Goal: Information Seeking & Learning: Find specific page/section

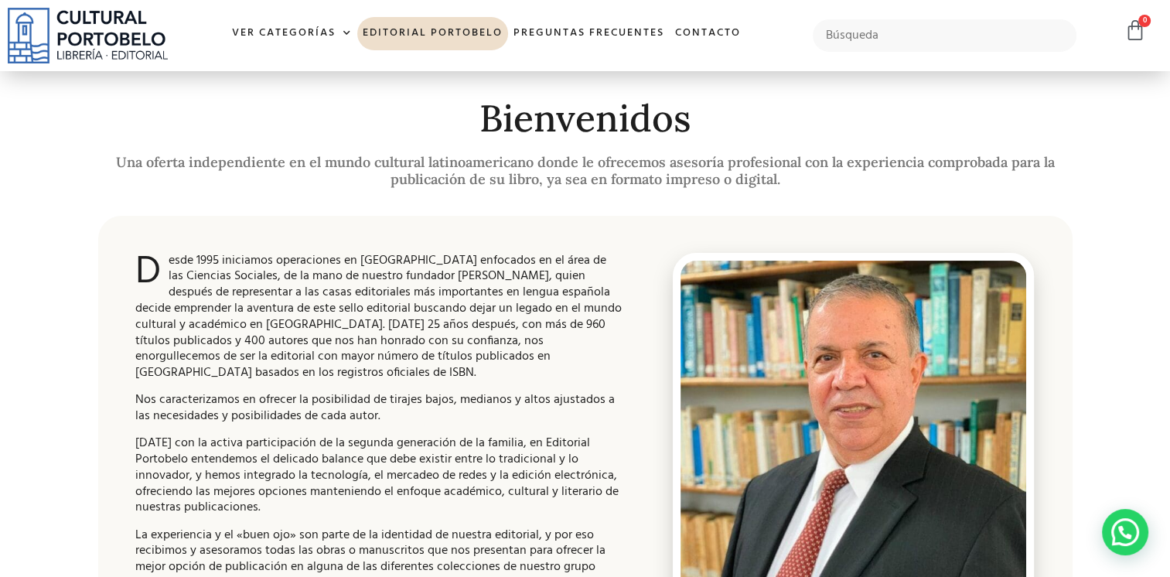
scroll to position [285, 0]
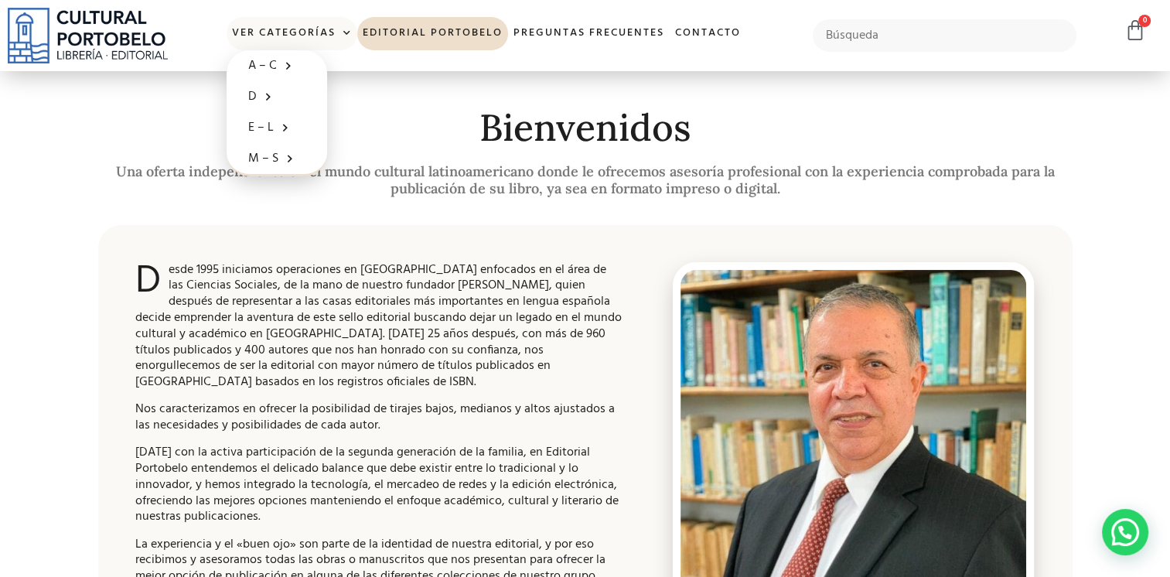
click at [340, 26] on span at bounding box center [344, 33] width 16 height 23
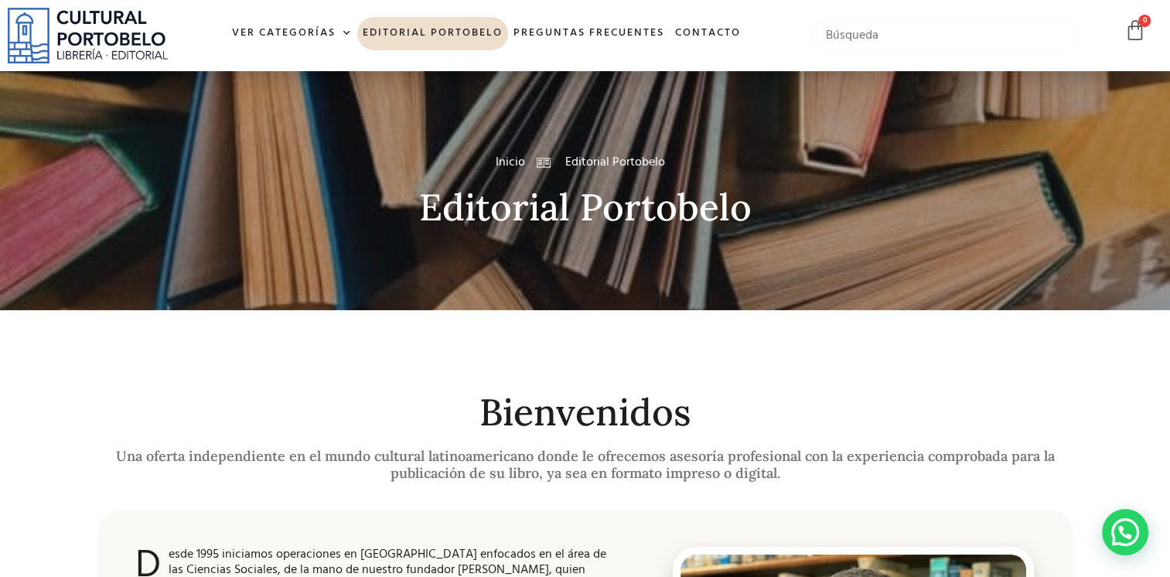
click at [992, 39] on input "text" at bounding box center [945, 35] width 264 height 32
type input "si lo p"
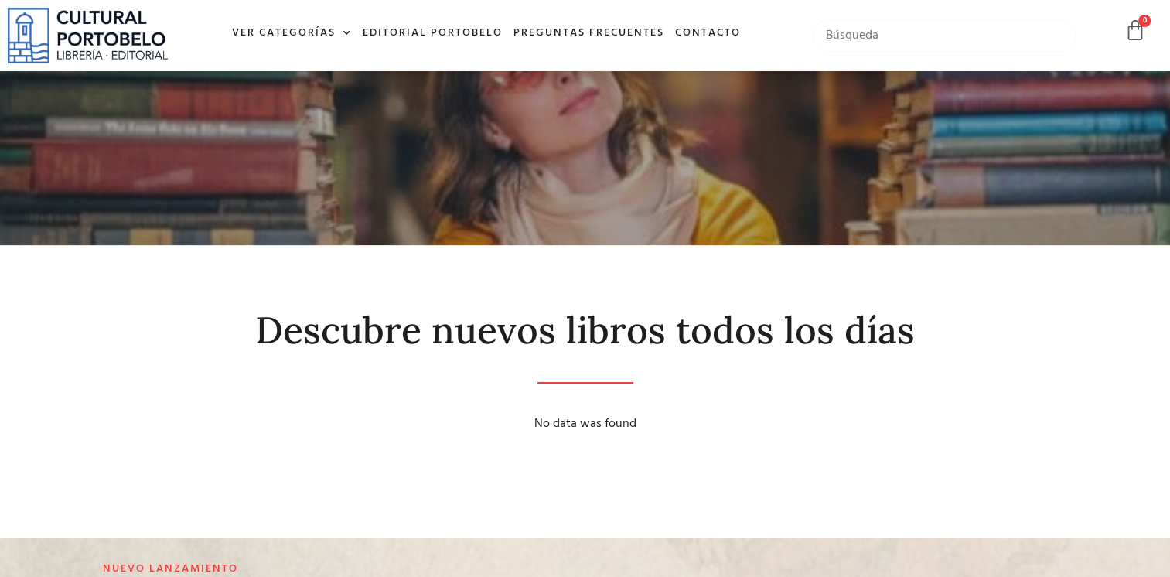
click at [992, 39] on input "text" at bounding box center [945, 35] width 264 height 32
